Goal: Task Accomplishment & Management: Manage account settings

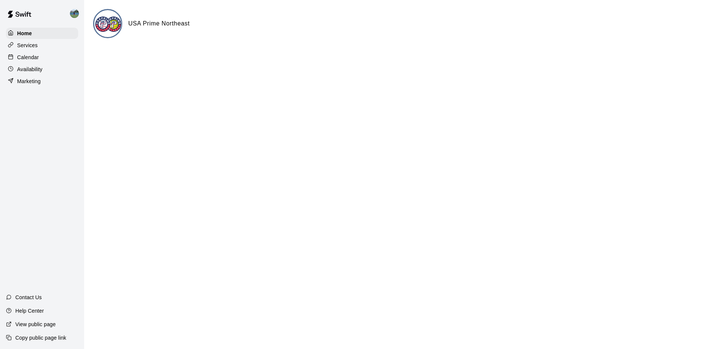
click at [48, 61] on div "Calendar" at bounding box center [42, 57] width 72 height 11
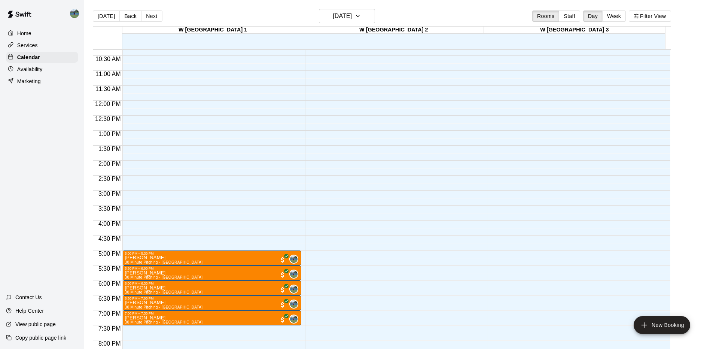
scroll to position [327, 0]
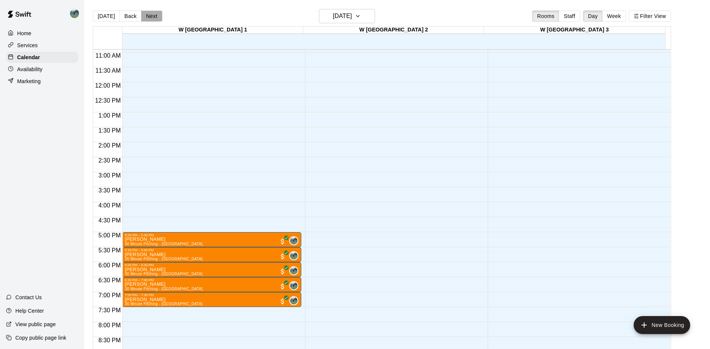
click at [150, 17] on button "Next" at bounding box center [151, 15] width 21 height 11
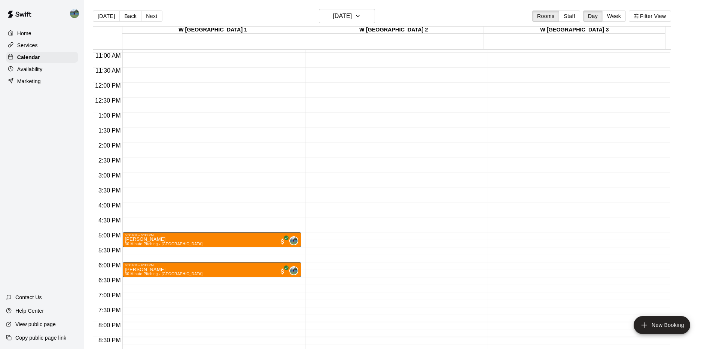
click at [43, 69] on div "Availability" at bounding box center [42, 69] width 72 height 11
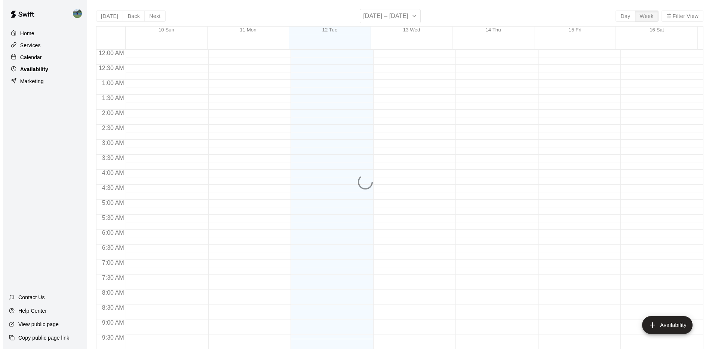
scroll to position [289, 0]
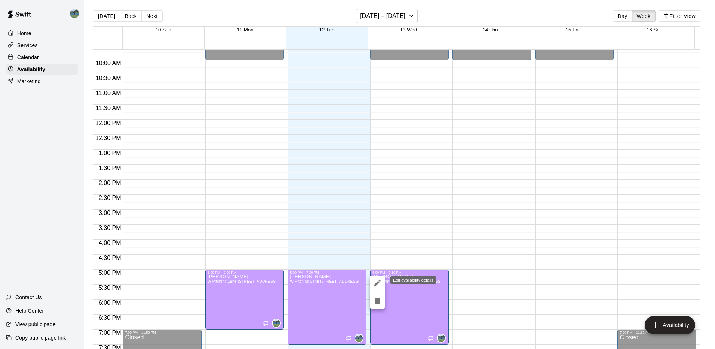
click at [378, 286] on icon "edit" at bounding box center [377, 282] width 9 height 9
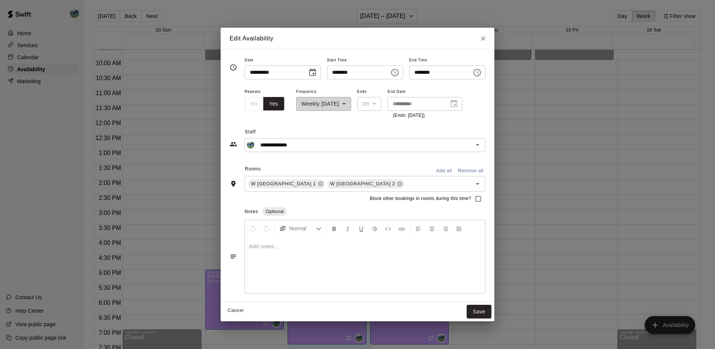
click at [442, 72] on input "********" at bounding box center [438, 72] width 58 height 14
click at [482, 74] on icon "Choose time, selected time is 7:30 PM" at bounding box center [477, 72] width 9 height 9
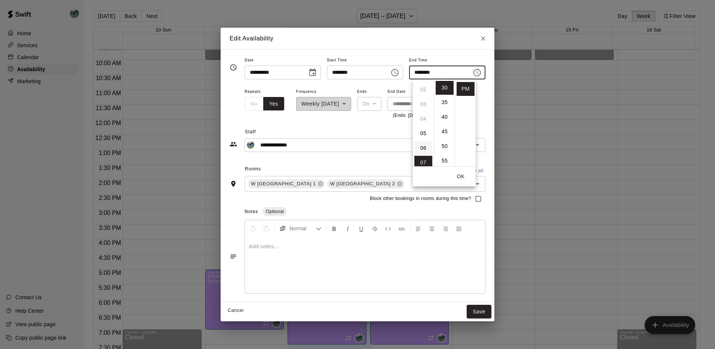
click at [422, 147] on li "06" at bounding box center [423, 148] width 18 height 14
type input "********"
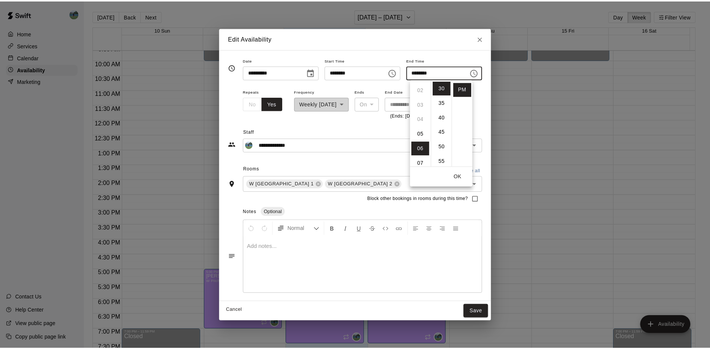
scroll to position [88, 0]
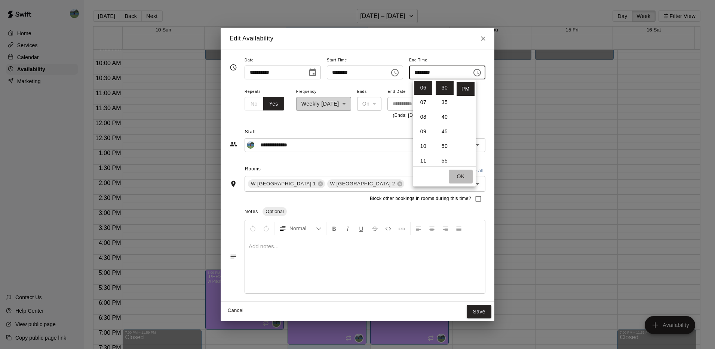
click at [460, 177] on button "OK" at bounding box center [461, 176] width 24 height 14
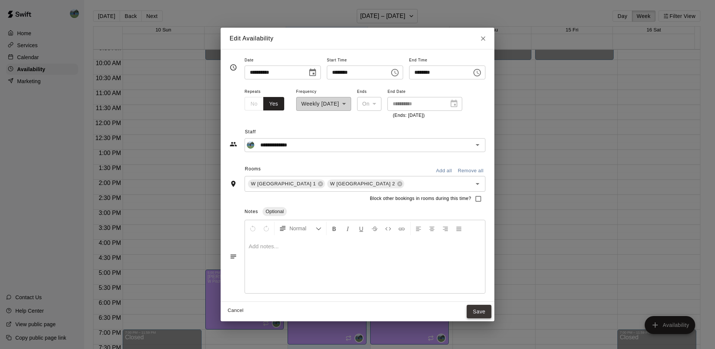
click at [487, 310] on button "Save" at bounding box center [479, 311] width 25 height 14
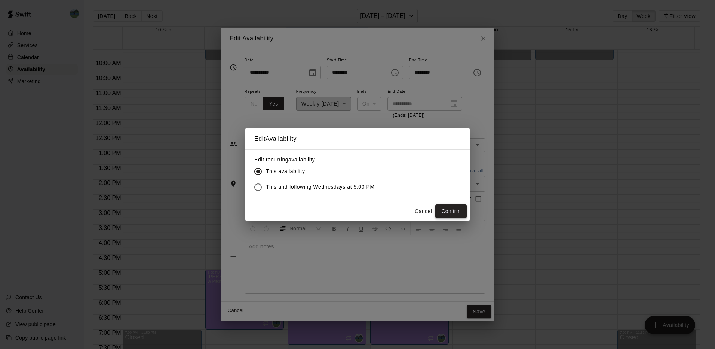
click at [442, 209] on button "Confirm" at bounding box center [450, 211] width 31 height 14
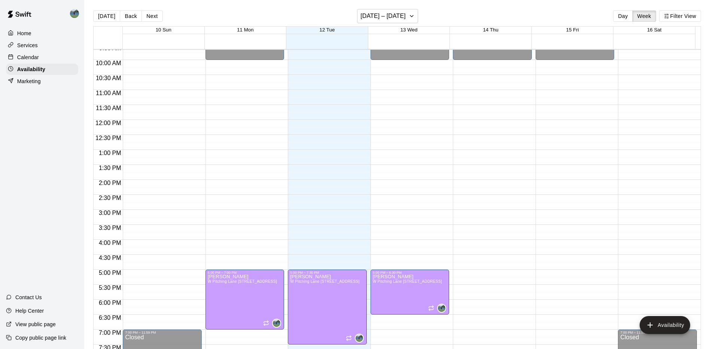
click at [45, 57] on div "Calendar" at bounding box center [42, 57] width 72 height 11
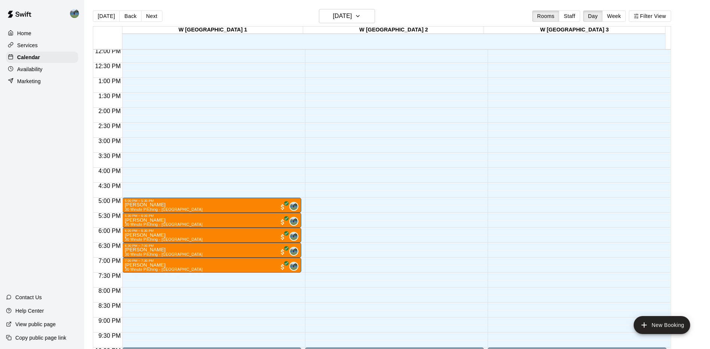
scroll to position [364, 0]
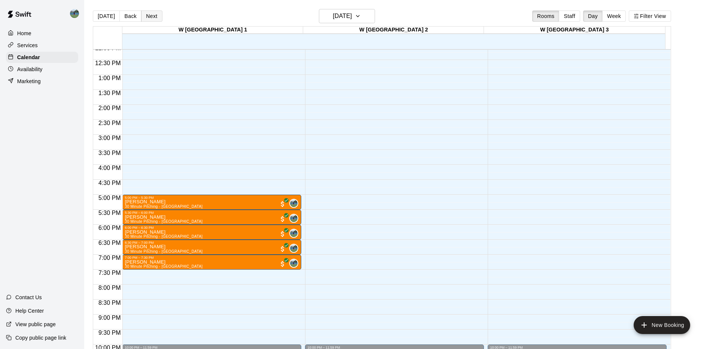
click at [144, 16] on button "Next" at bounding box center [151, 15] width 21 height 11
